Goal: Information Seeking & Learning: Learn about a topic

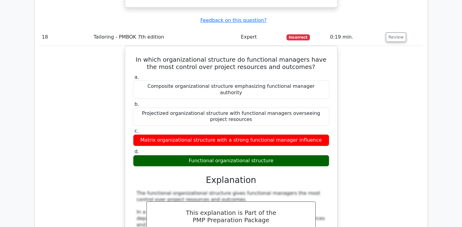
scroll to position [6838, 0]
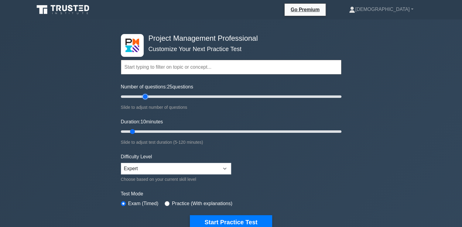
type input "25"
click at [144, 96] on input "Number of questions: 25 questions" at bounding box center [231, 96] width 221 height 7
click at [156, 131] on input "Duration: 10 minutes" at bounding box center [231, 131] width 221 height 7
type input "25"
click at [164, 132] on input "Duration: 25 minutes" at bounding box center [231, 131] width 221 height 7
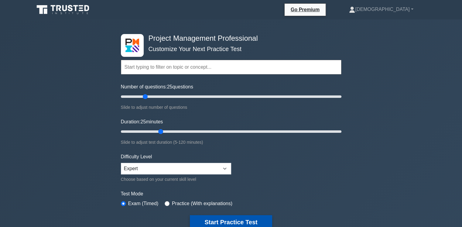
click at [231, 220] on button "Start Practice Test" at bounding box center [231, 222] width 82 height 14
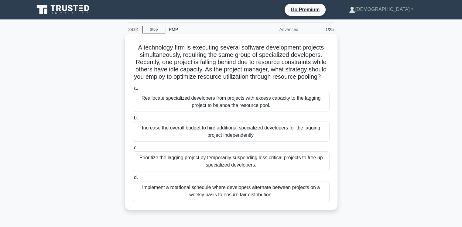
click at [238, 112] on div "Reallocate specialized developers from projects with excess capacity to the lag…" at bounding box center [231, 102] width 197 height 20
click at [133, 90] on input "a. Reallocate specialized developers from projects with excess capacity to the …" at bounding box center [133, 88] width 0 height 4
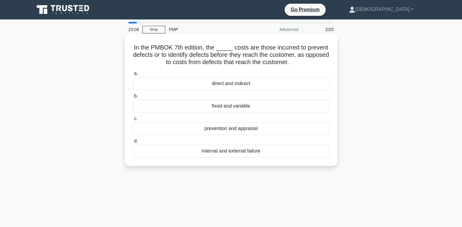
click at [246, 129] on div "prevention and appraisal" at bounding box center [231, 128] width 197 height 13
click at [133, 121] on input "c. prevention and appraisal" at bounding box center [133, 119] width 0 height 4
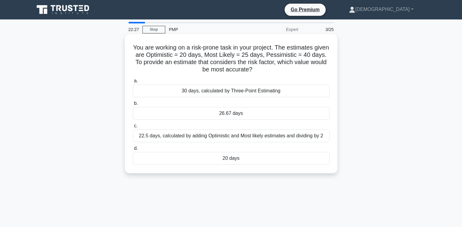
click at [234, 158] on div "20 days" at bounding box center [231, 158] width 197 height 13
click at [133, 150] on input "d. 20 days" at bounding box center [133, 148] width 0 height 4
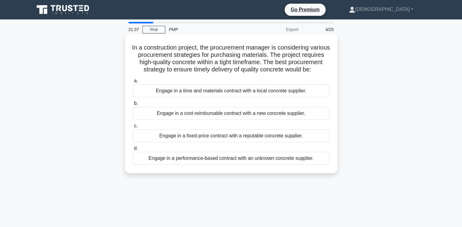
click at [234, 97] on div "Engage in a time and materials contract with a local concrete supplier." at bounding box center [231, 90] width 197 height 13
click at [133, 83] on input "a. Engage in a time and materials contract with a local concrete supplier." at bounding box center [133, 81] width 0 height 4
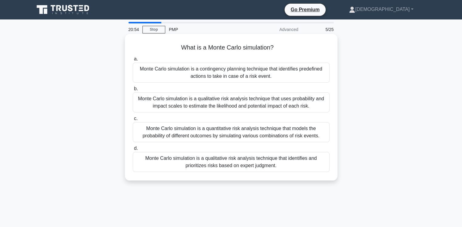
click at [239, 105] on div "Monte Carlo simulation is a qualitative risk analysis technique that uses proba…" at bounding box center [231, 102] width 197 height 20
click at [133, 91] on input "b. Monte Carlo simulation is a qualitative risk analysis technique that uses pr…" at bounding box center [133, 89] width 0 height 4
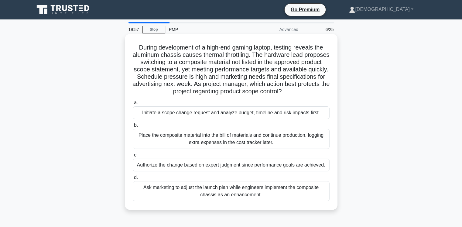
click at [194, 115] on div "Initiate a scope change request and analyze budget, timeline and risk impacts f…" at bounding box center [231, 112] width 197 height 13
click at [133, 105] on input "a. Initiate a scope change request and analyze budget, timeline and risk impact…" at bounding box center [133, 103] width 0 height 4
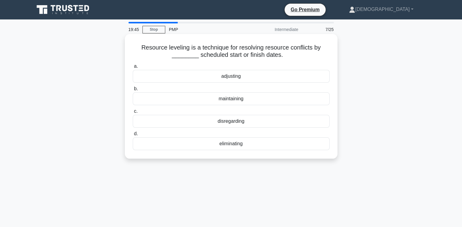
click at [234, 77] on div "adjusting" at bounding box center [231, 76] width 197 height 13
click at [133, 68] on input "a. adjusting" at bounding box center [133, 66] width 0 height 4
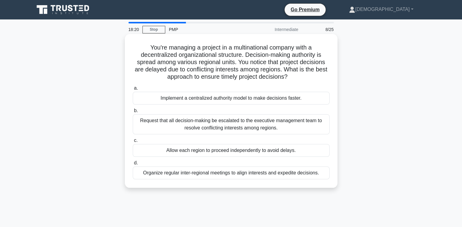
click at [231, 175] on div "Organize regular inter-regional meetings to align interests and expedite decisi…" at bounding box center [231, 173] width 197 height 13
click at [133, 165] on input "d. Organize regular inter-regional meetings to align interests and expedite dec…" at bounding box center [133, 163] width 0 height 4
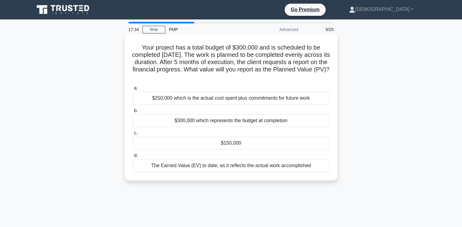
click at [232, 145] on div "$150,000" at bounding box center [231, 143] width 197 height 13
click at [133, 135] on input "c. $150,000" at bounding box center [133, 133] width 0 height 4
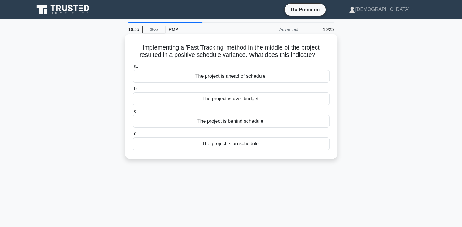
click at [249, 78] on div "The project is ahead of schedule." at bounding box center [231, 76] width 197 height 13
click at [133, 68] on input "a. The project is ahead of schedule." at bounding box center [133, 66] width 0 height 4
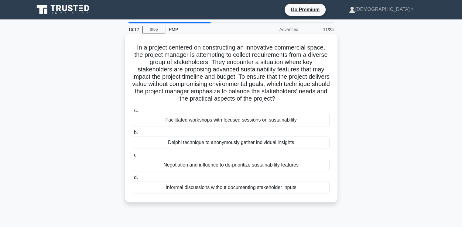
click at [229, 121] on div "Facilitated workshops with focused sessions on sustainability" at bounding box center [231, 120] width 197 height 13
click at [133, 112] on input "a. Facilitated workshops with focused sessions on sustainability" at bounding box center [133, 110] width 0 height 4
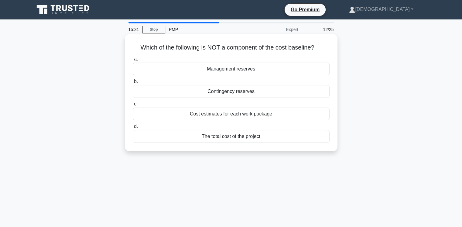
click at [236, 135] on div "The total cost of the project" at bounding box center [231, 136] width 197 height 13
click at [133, 129] on input "d. The total cost of the project" at bounding box center [133, 127] width 0 height 4
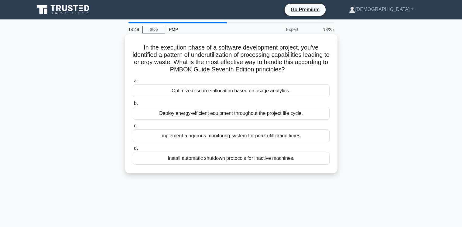
click at [207, 113] on div "Deploy energy-efficient equipment throughout the project life cycle." at bounding box center [231, 113] width 197 height 13
click at [133, 105] on input "b. Deploy energy-efficient equipment throughout the project life cycle." at bounding box center [133, 104] width 0 height 4
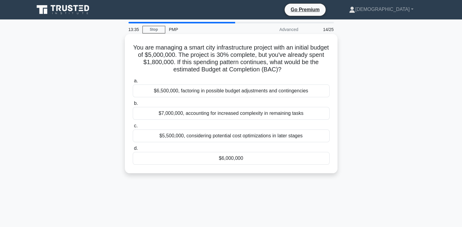
click at [242, 114] on div "$7,000,000, accounting for increased complexity in remaining tasks" at bounding box center [231, 113] width 197 height 13
click at [133, 105] on input "b. $7,000,000, accounting for increased complexity in remaining tasks" at bounding box center [133, 104] width 0 height 4
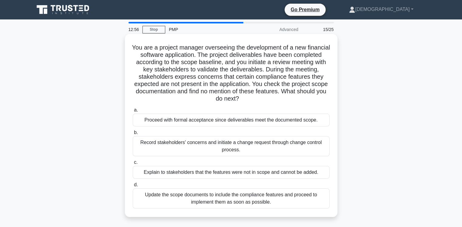
click at [249, 147] on div "Record stakeholders' concerns and initiate a change request through change cont…" at bounding box center [231, 146] width 197 height 20
click at [133, 135] on input "b. Record stakeholders' concerns and initiate a change request through change c…" at bounding box center [133, 133] width 0 height 4
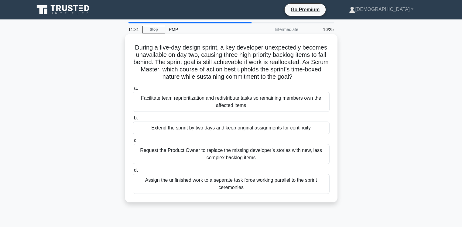
click at [260, 104] on div "Facilitate team reprioritization and redistribute tasks so remaining members ow…" at bounding box center [231, 102] width 197 height 20
click at [133, 90] on input "a. Facilitate team reprioritization and redistribute tasks so remaining members…" at bounding box center [133, 88] width 0 height 4
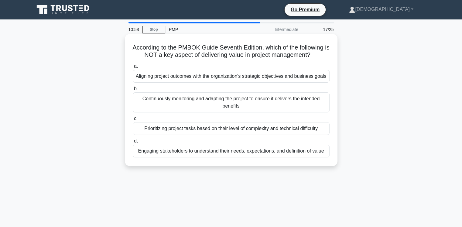
click at [269, 129] on div "Prioritizing project tasks based on their level of complexity and technical dif…" at bounding box center [231, 128] width 197 height 13
click at [133, 121] on input "c. Prioritizing project tasks based on their level of complexity and technical …" at bounding box center [133, 119] width 0 height 4
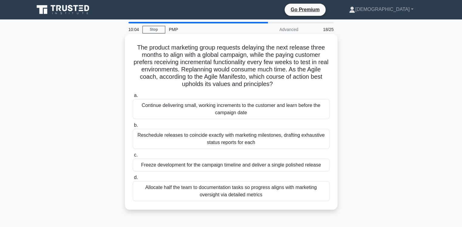
click at [182, 138] on div "Reschedule releases to coincide exactly with marketing milestones, drafting exh…" at bounding box center [231, 139] width 197 height 20
click at [133, 127] on input "b. Reschedule releases to coincide exactly with marketing milestones, drafting …" at bounding box center [133, 125] width 0 height 4
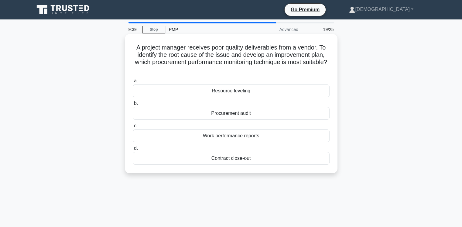
click at [248, 114] on div "Procurement audit" at bounding box center [231, 113] width 197 height 13
click at [133, 105] on input "b. Procurement audit" at bounding box center [133, 104] width 0 height 4
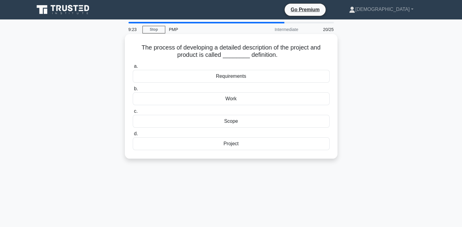
click at [235, 122] on div "Scope" at bounding box center [231, 121] width 197 height 13
click at [133, 113] on input "c. Scope" at bounding box center [133, 111] width 0 height 4
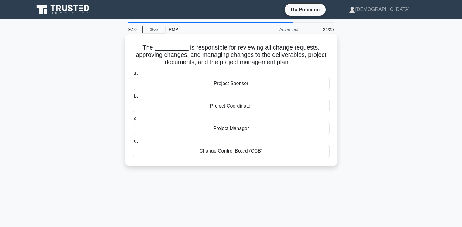
click at [238, 152] on div "Change Control Board (CCB)" at bounding box center [231, 151] width 197 height 13
click at [133, 143] on input "d. Change Control Board (CCB)" at bounding box center [133, 141] width 0 height 4
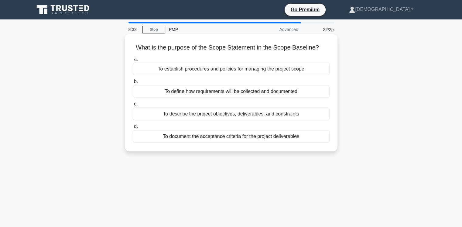
click at [270, 115] on div "To describe the project objectives, deliverables, and constraints" at bounding box center [231, 114] width 197 height 13
click at [133, 106] on input "c. To describe the project objectives, deliverables, and constraints" at bounding box center [133, 104] width 0 height 4
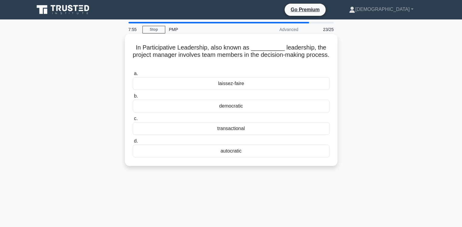
click at [237, 129] on div "transactional" at bounding box center [231, 128] width 197 height 13
click at [133, 121] on input "c. transactional" at bounding box center [133, 119] width 0 height 4
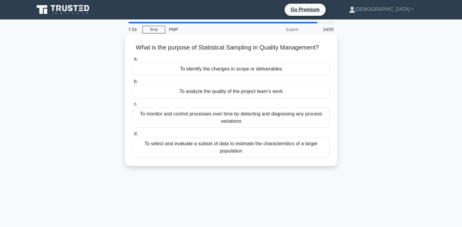
click at [254, 149] on div "To select and evaluate a subset of data to estimate the characteristics of a la…" at bounding box center [231, 147] width 197 height 20
click at [133, 136] on input "d. To select and evaluate a subset of data to estimate the characteristics of a…" at bounding box center [133, 134] width 0 height 4
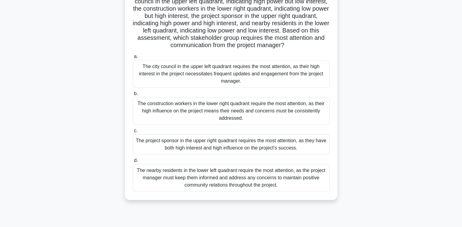
scroll to position [30, 0]
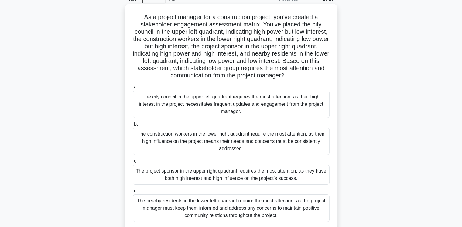
click at [239, 177] on div "The project sponsor in the upper right quadrant requires the most attention, as…" at bounding box center [231, 175] width 197 height 20
click at [133, 163] on input "c. The project sponsor in the upper right quadrant requires the most attention,…" at bounding box center [133, 161] width 0 height 4
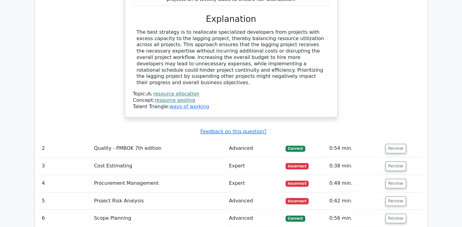
scroll to position [912, 0]
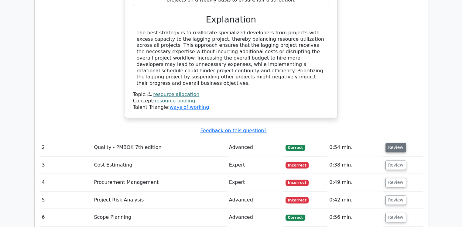
click at [393, 143] on button "Review" at bounding box center [396, 147] width 21 height 9
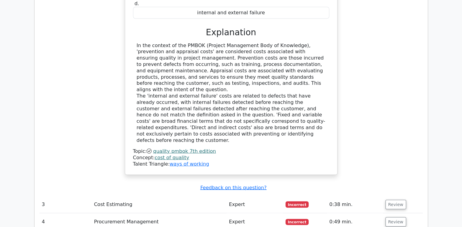
scroll to position [1216, 0]
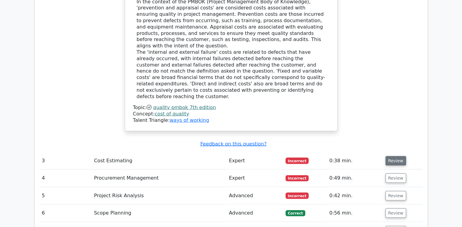
click at [394, 156] on button "Review" at bounding box center [396, 160] width 21 height 9
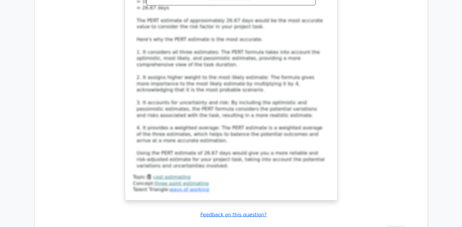
scroll to position [1641, 0]
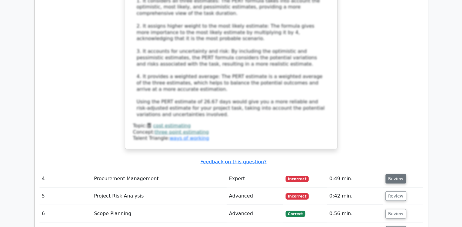
click at [392, 174] on button "Review" at bounding box center [396, 178] width 21 height 9
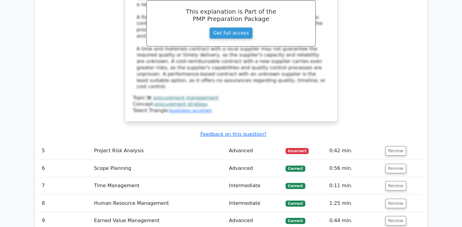
scroll to position [2006, 0]
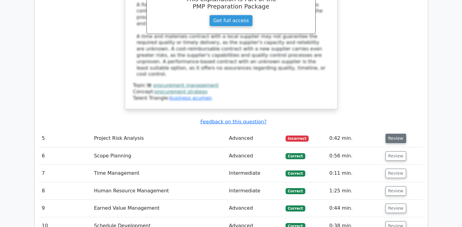
click at [396, 134] on button "Review" at bounding box center [396, 138] width 21 height 9
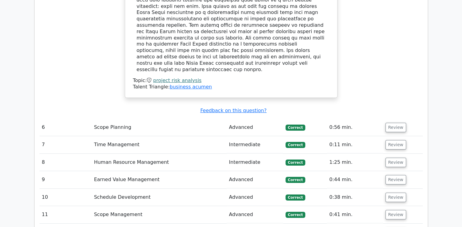
scroll to position [2279, 0]
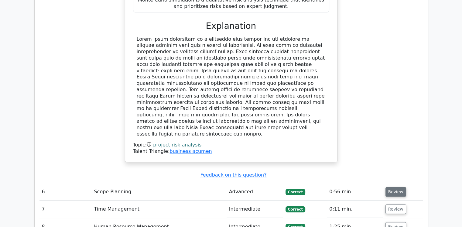
click at [391, 187] on button "Review" at bounding box center [396, 191] width 21 height 9
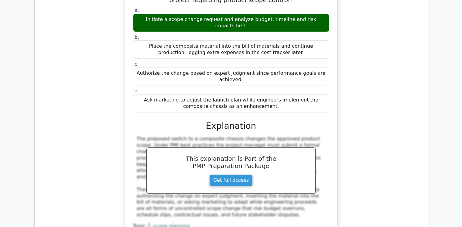
scroll to position [2583, 0]
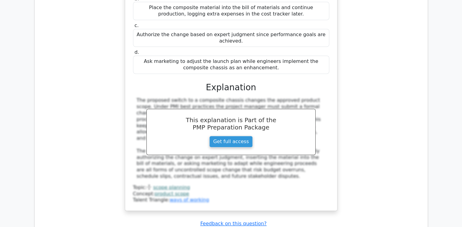
drag, startPoint x: 391, startPoint y: 123, endPoint x: 386, endPoint y: 123, distance: 5.2
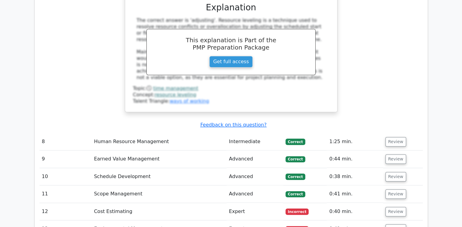
scroll to position [2948, 0]
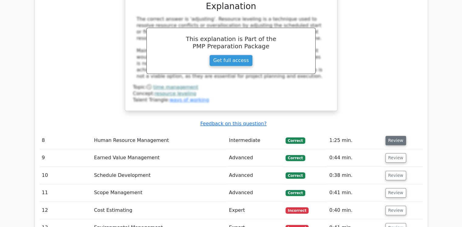
click at [395, 136] on button "Review" at bounding box center [396, 140] width 21 height 9
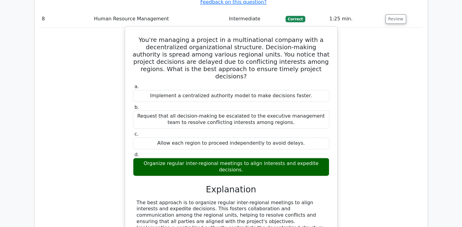
scroll to position [3100, 0]
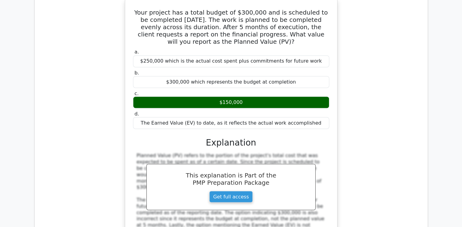
scroll to position [3434, 0]
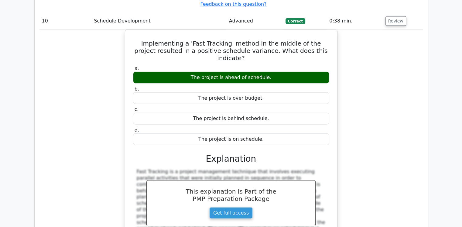
scroll to position [3738, 0]
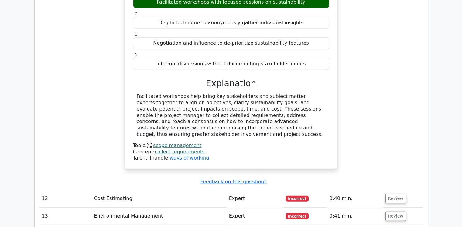
scroll to position [4042, 0]
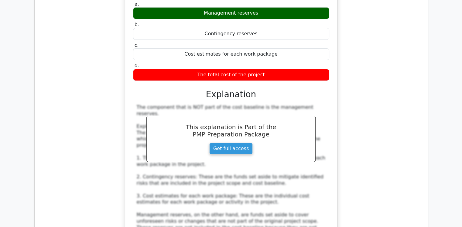
scroll to position [4376, 0]
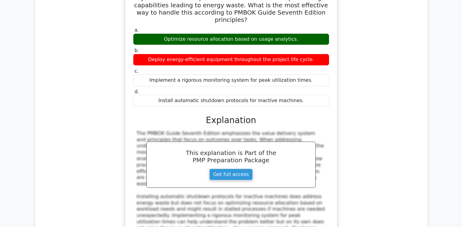
scroll to position [4680, 0]
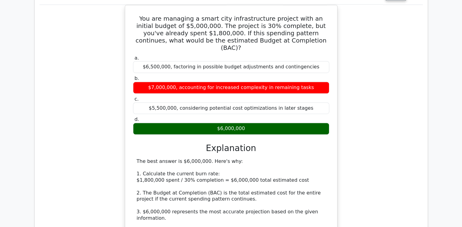
scroll to position [5045, 0]
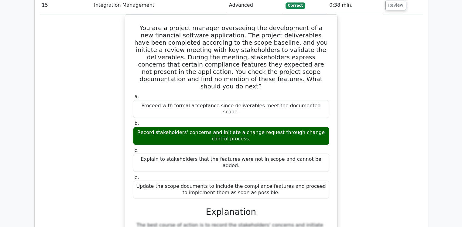
scroll to position [5349, 0]
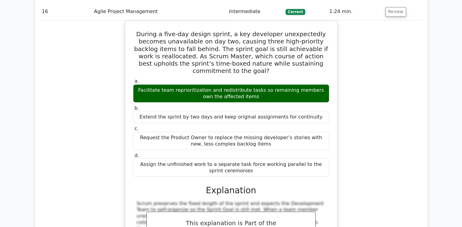
scroll to position [5744, 0]
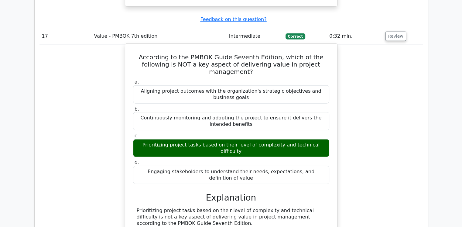
scroll to position [6048, 0]
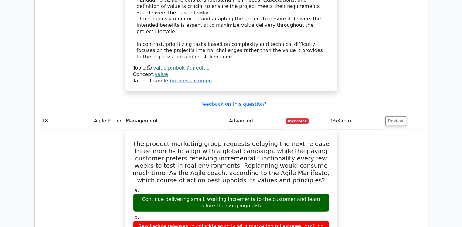
scroll to position [6351, 0]
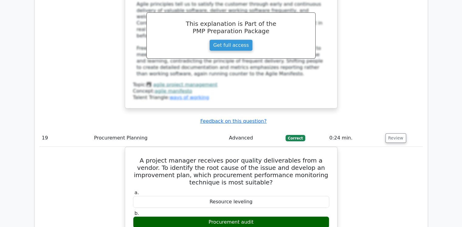
scroll to position [6655, 0]
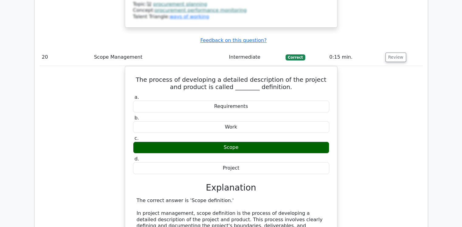
scroll to position [6990, 0]
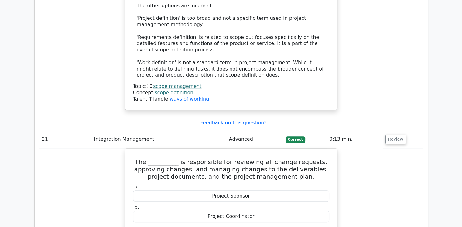
scroll to position [7263, 0]
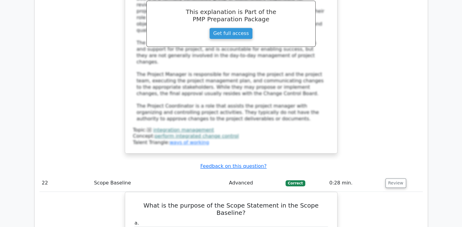
scroll to position [7567, 0]
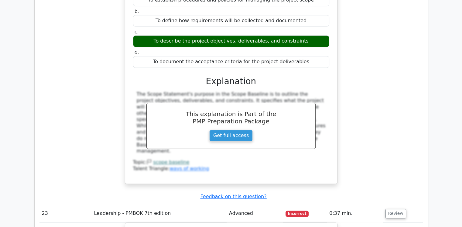
scroll to position [7810, 0]
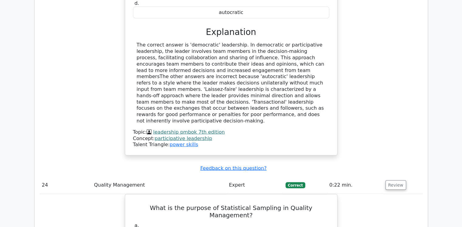
scroll to position [8114, 0]
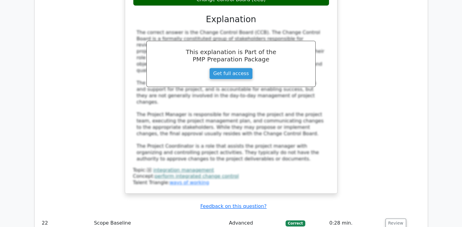
scroll to position [7476, 0]
